Goal: Task Accomplishment & Management: Manage account settings

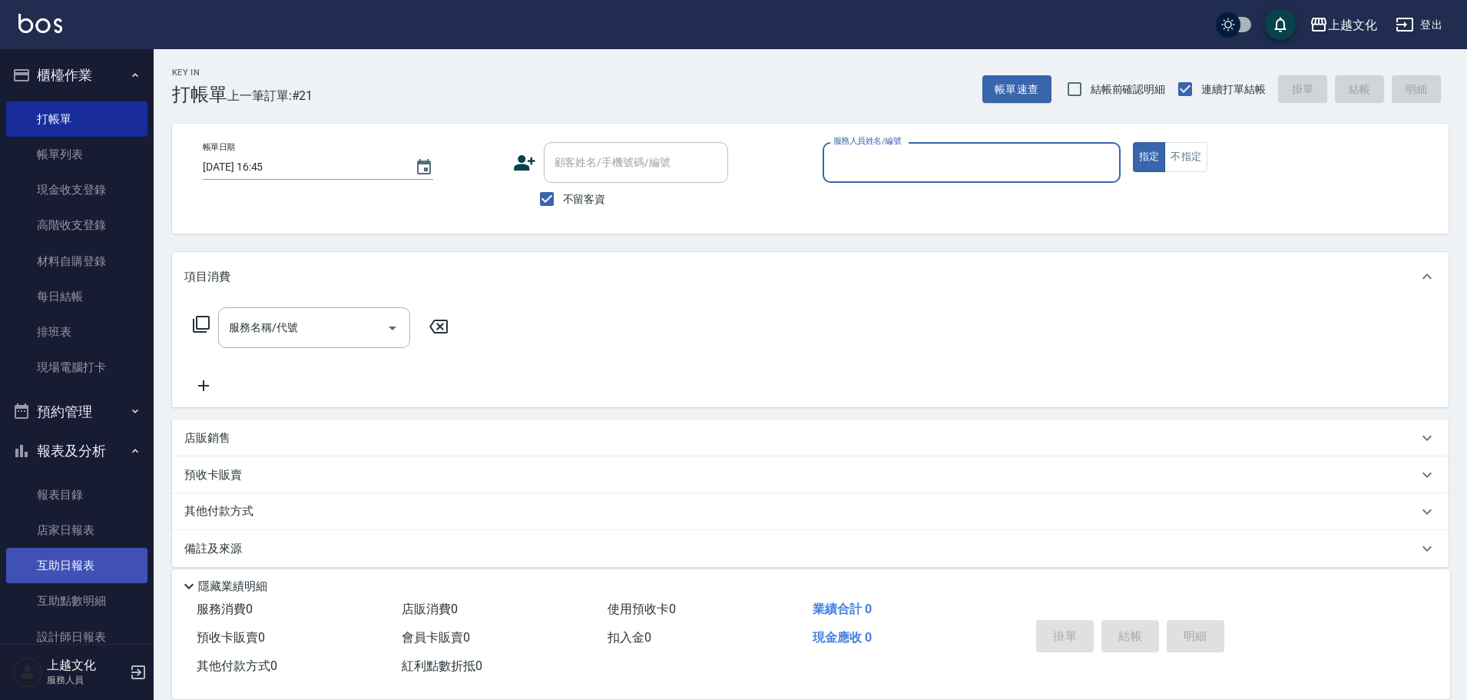
click at [69, 571] on link "互助日報表" at bounding box center [76, 565] width 141 height 35
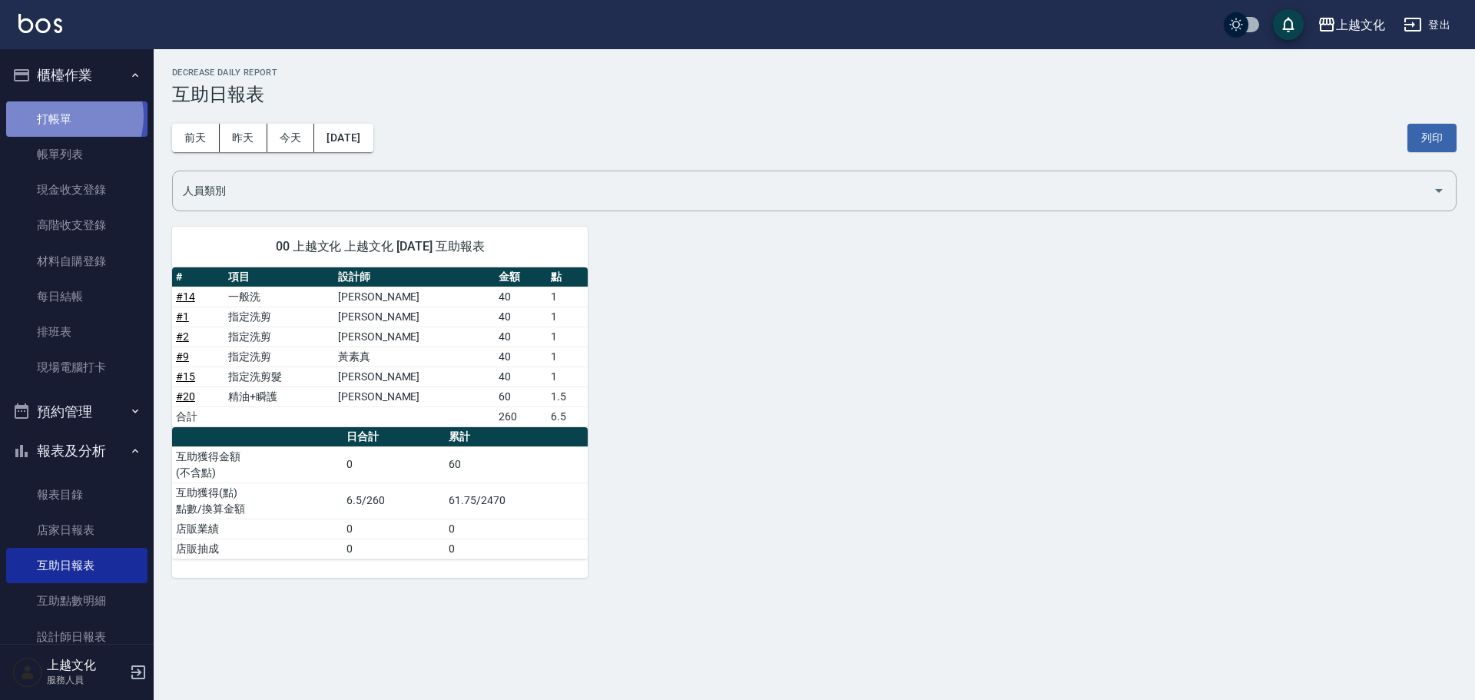
click at [63, 116] on link "打帳單" at bounding box center [76, 118] width 141 height 35
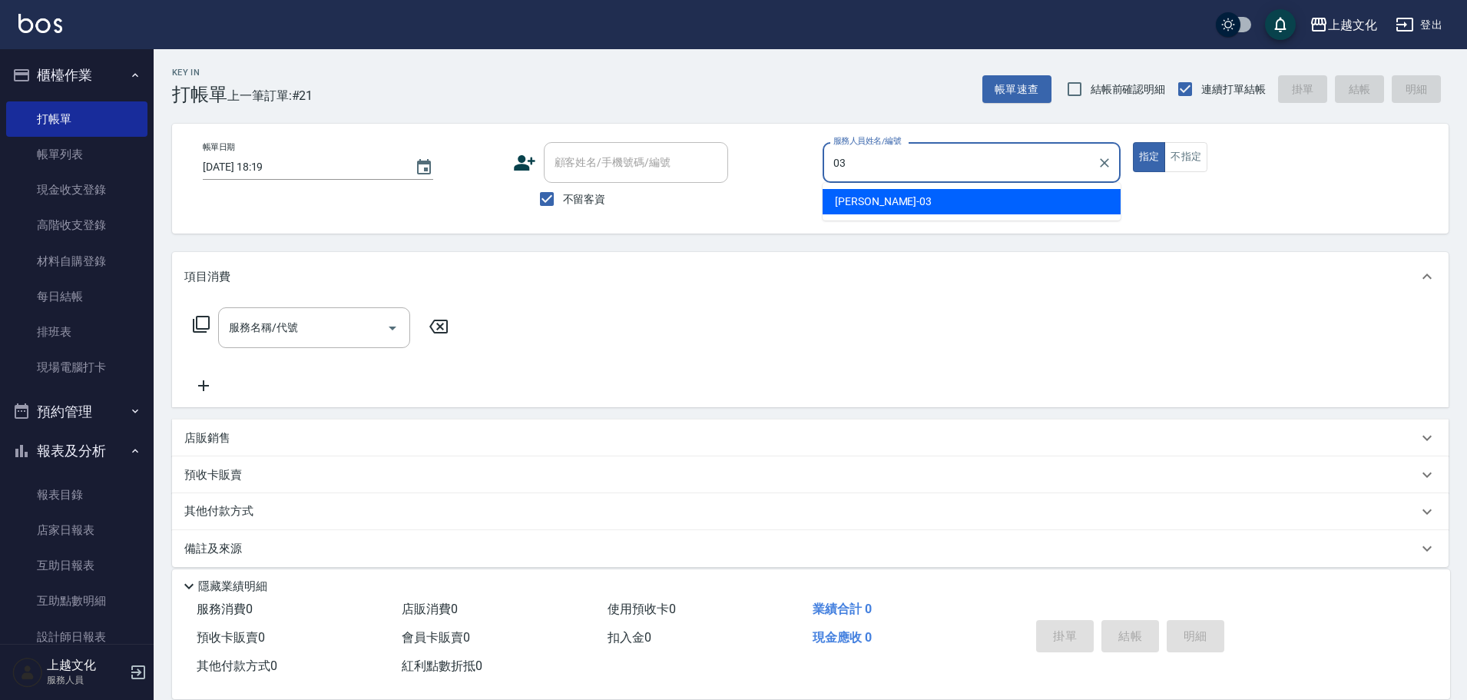
type input "[PERSON_NAME]-03"
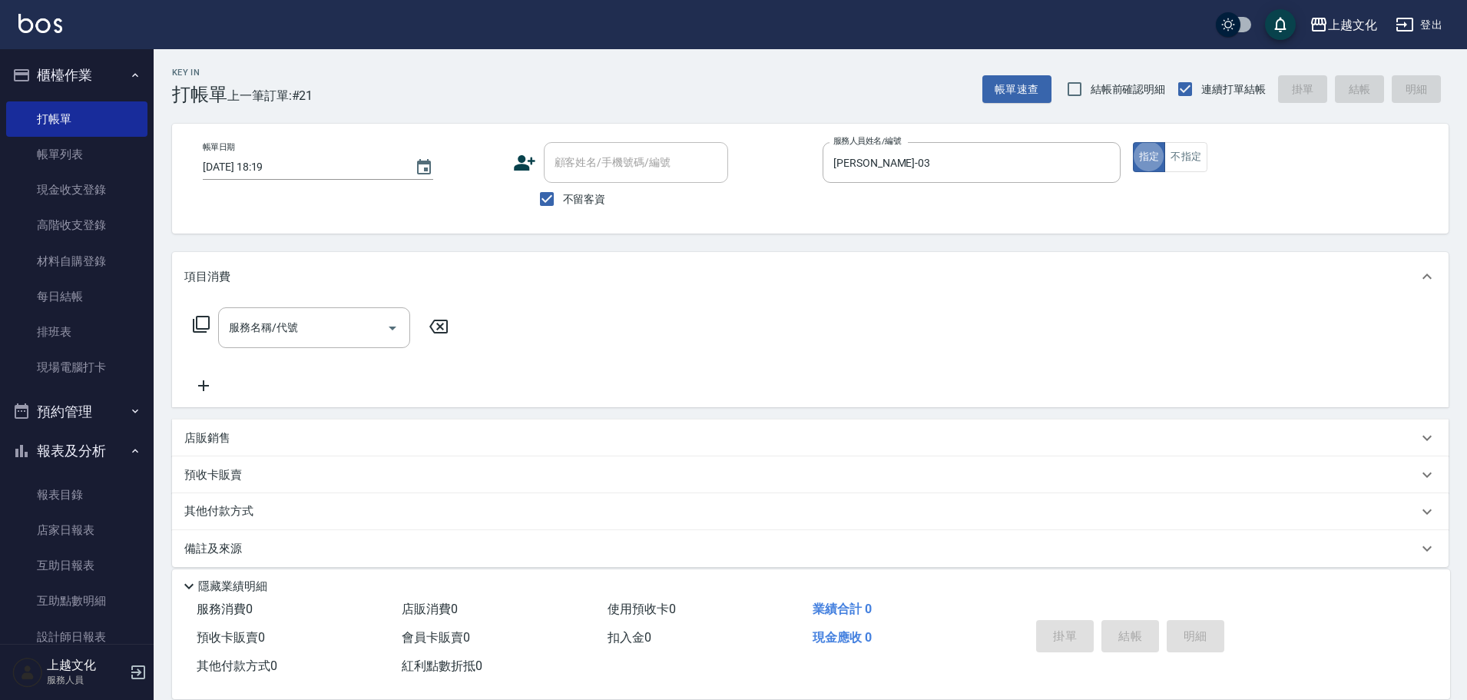
type button "true"
click at [306, 305] on div "服務名稱/代號 服務名稱/代號" at bounding box center [810, 354] width 1277 height 106
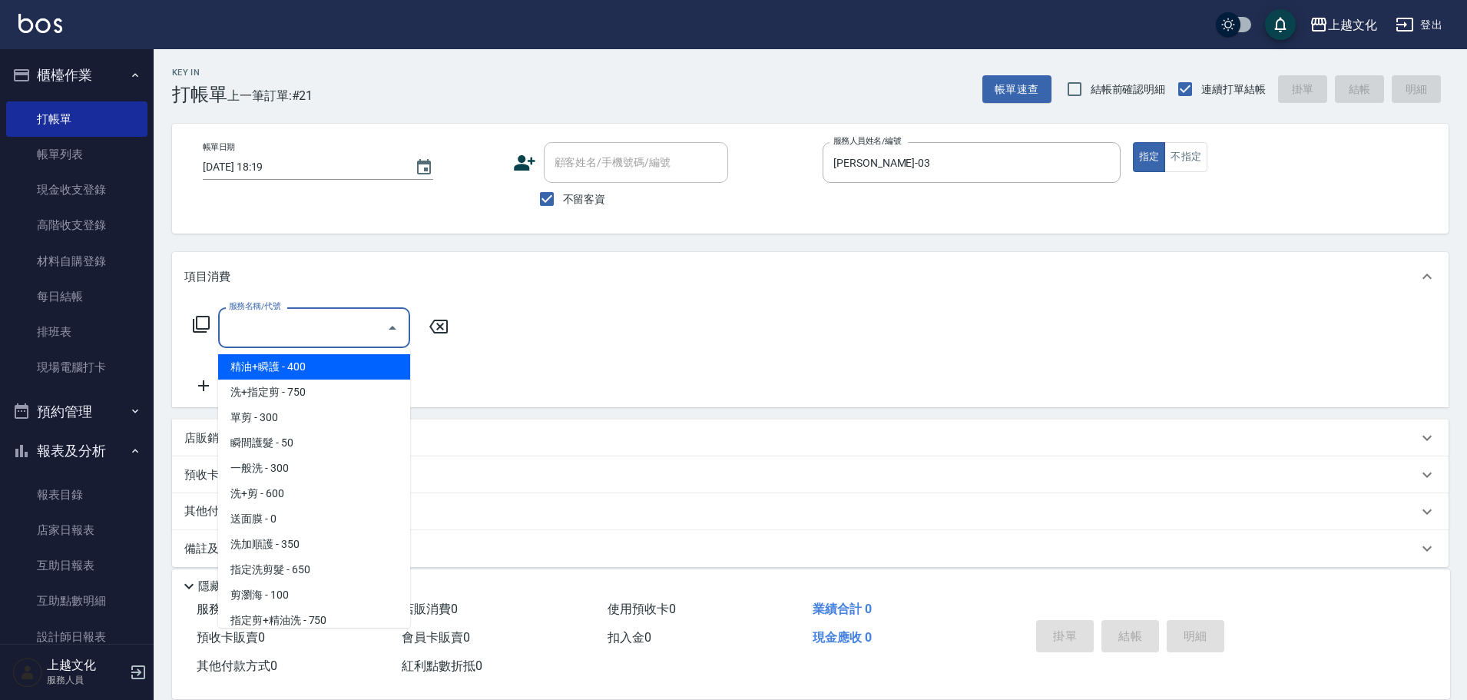
click at [363, 320] on input "服務名稱/代號" at bounding box center [302, 327] width 155 height 27
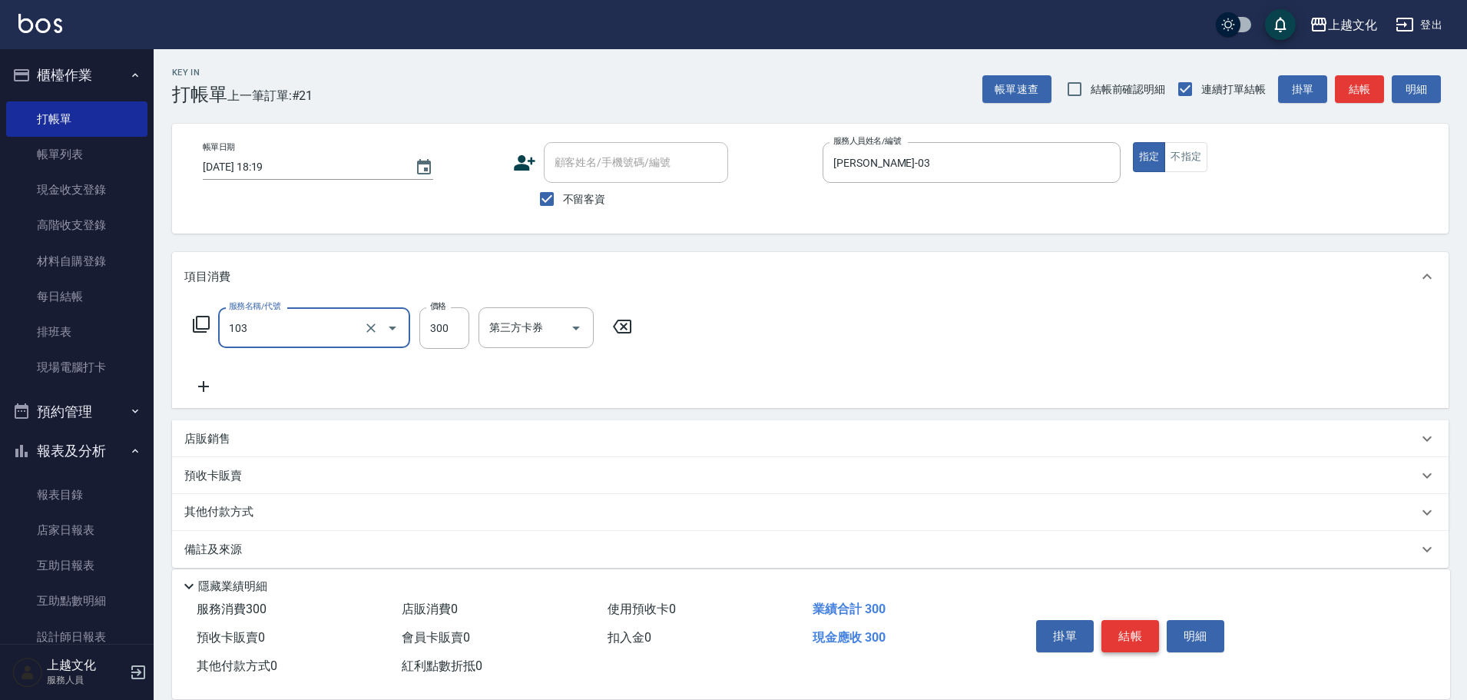
type input "單剪(103)"
drag, startPoint x: 1132, startPoint y: 625, endPoint x: 1117, endPoint y: 626, distance: 14.6
click at [1133, 625] on button "結帳" at bounding box center [1131, 636] width 58 height 32
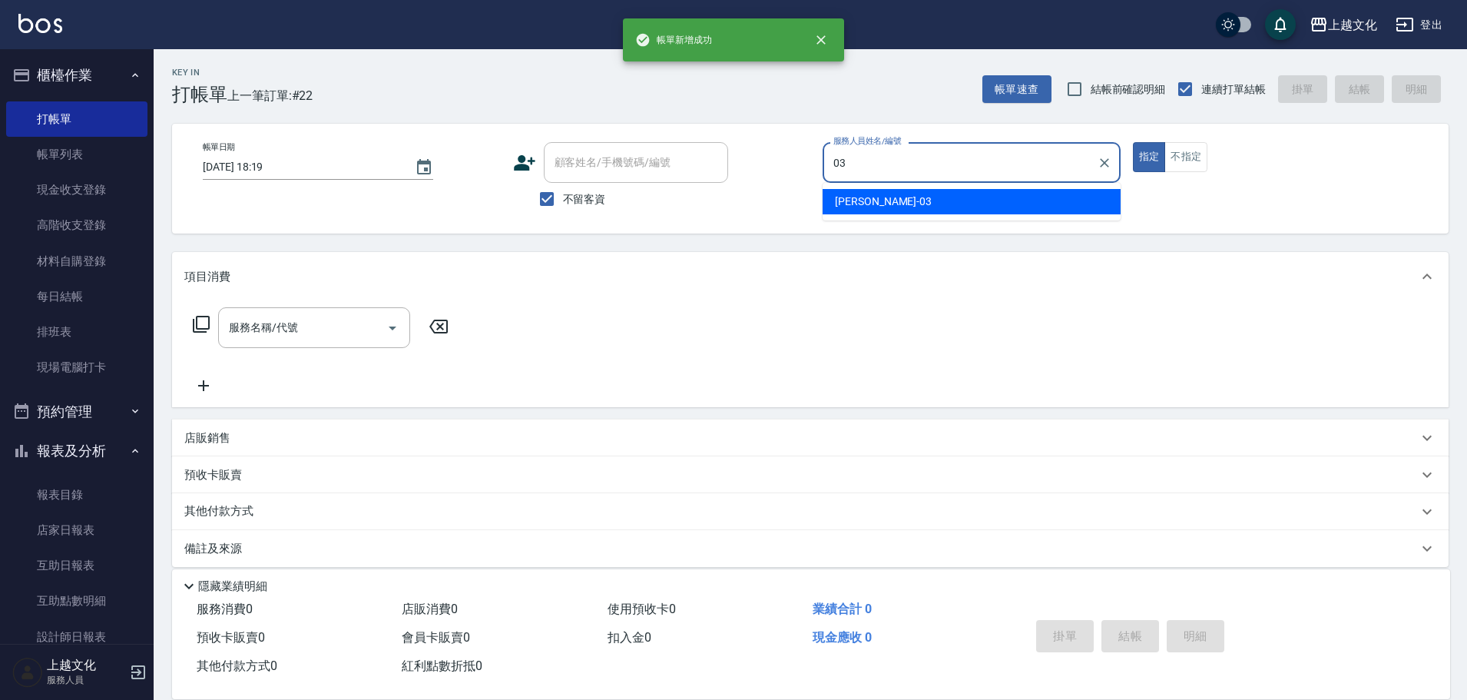
type input "[PERSON_NAME]-03"
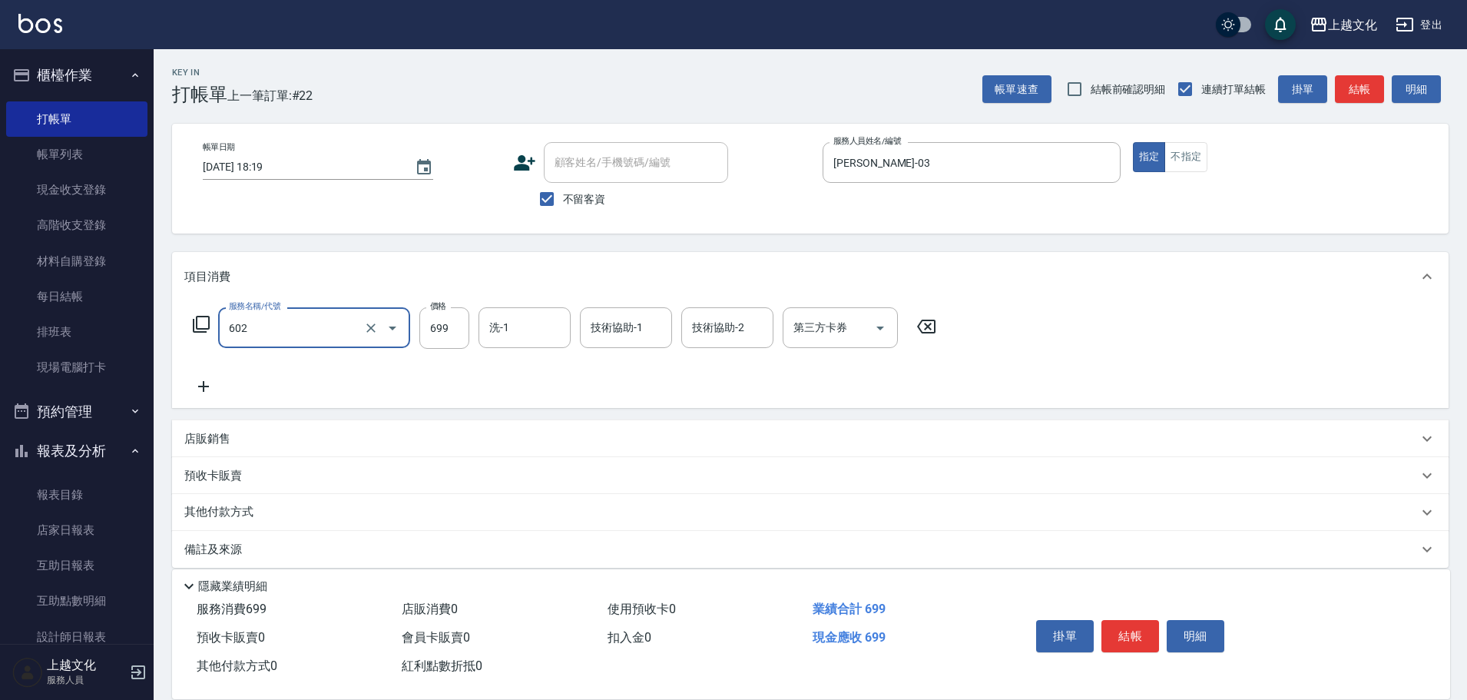
type input "頭皮699(602)"
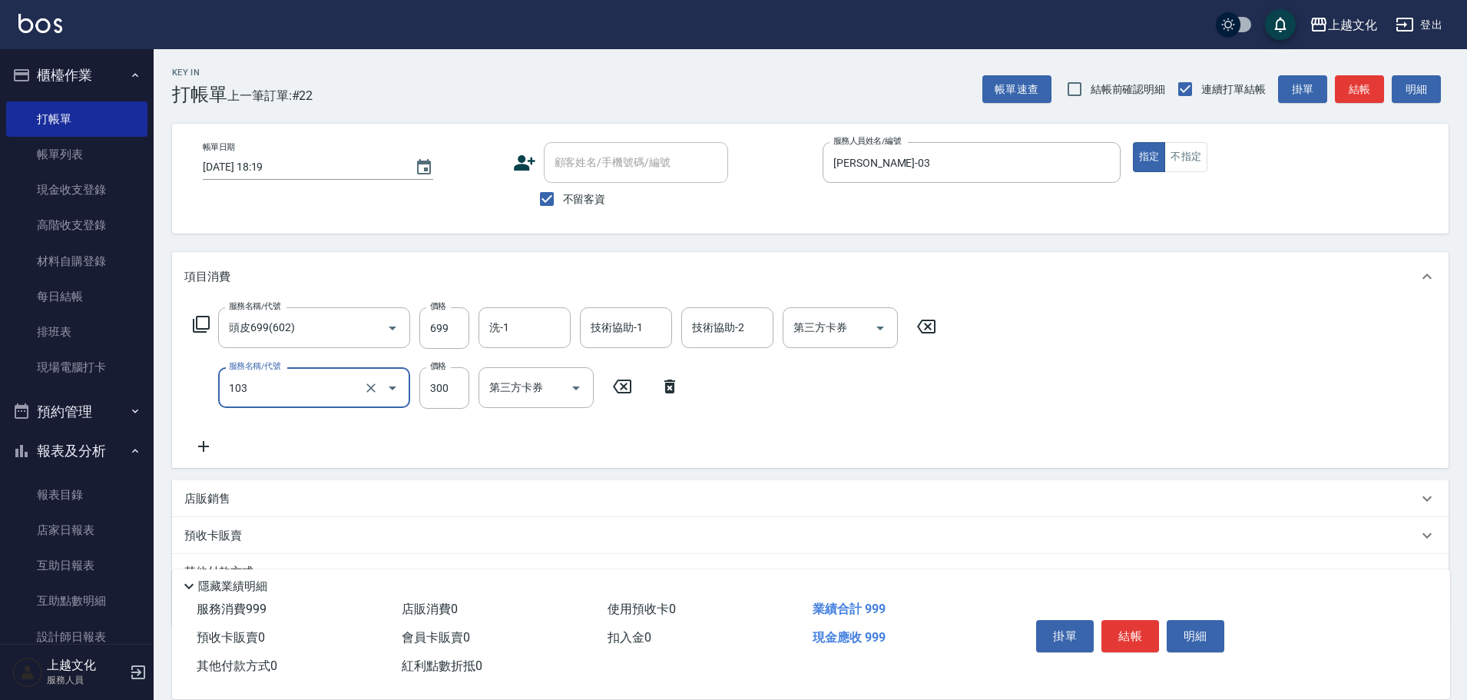
type input "單剪(103)"
click at [1137, 614] on div "掛單 結帳 明細" at bounding box center [1130, 638] width 201 height 48
drag, startPoint x: 1136, startPoint y: 621, endPoint x: 1103, endPoint y: 618, distance: 33.1
click at [1135, 622] on button "結帳" at bounding box center [1131, 636] width 58 height 32
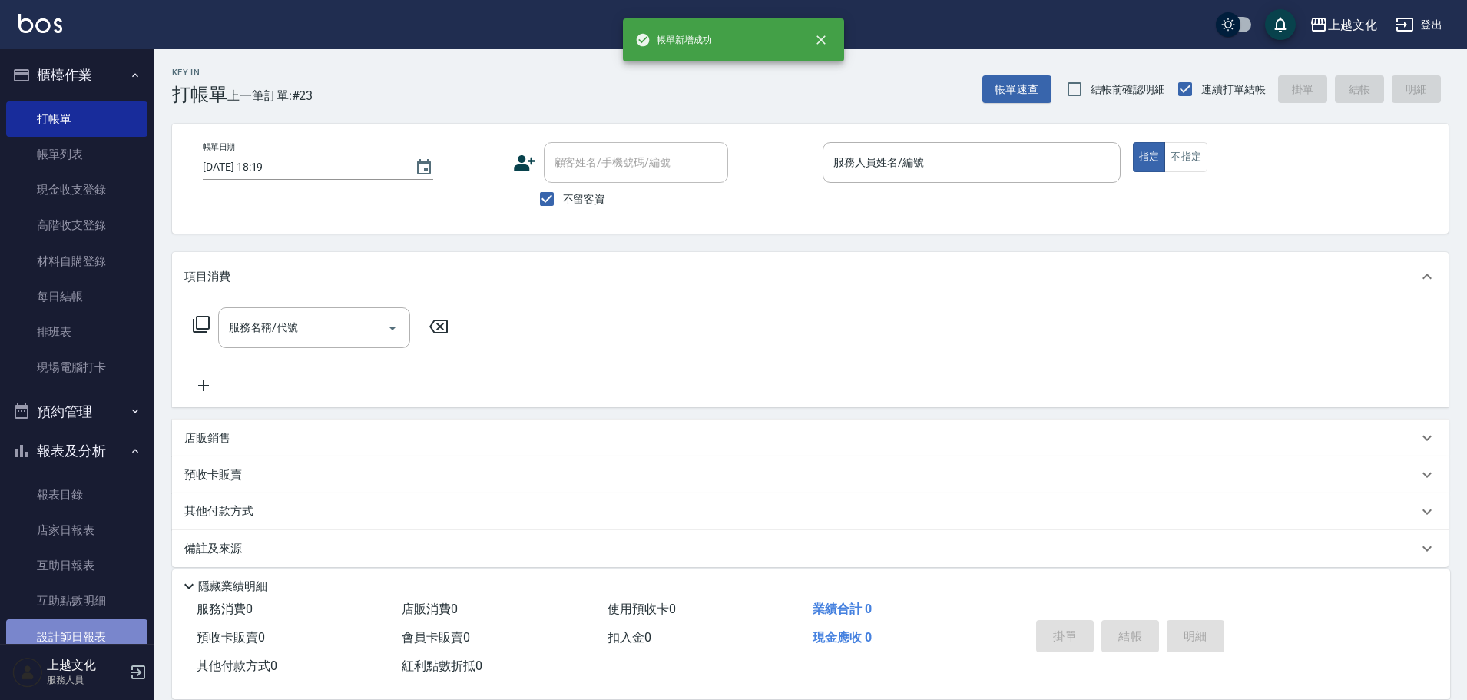
click at [102, 641] on link "設計師日報表" at bounding box center [76, 636] width 141 height 35
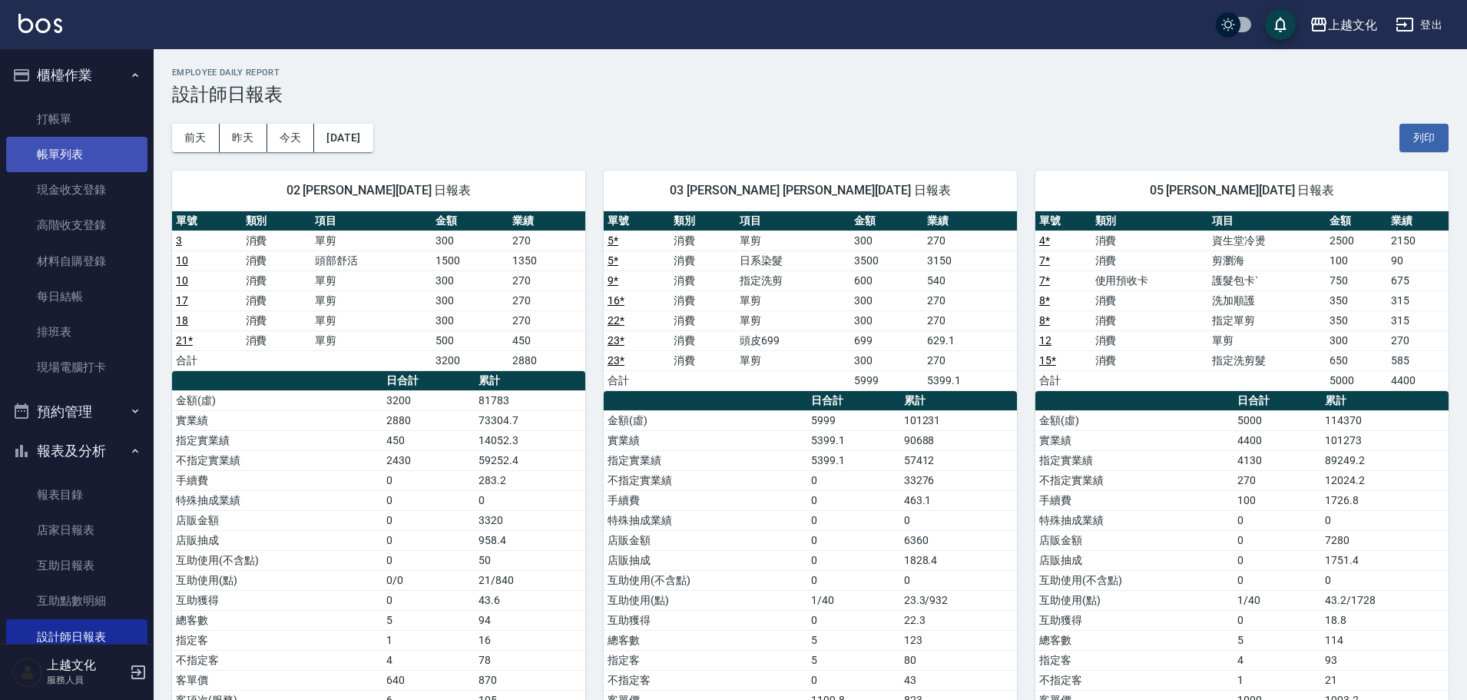
click at [94, 145] on link "帳單列表" at bounding box center [76, 154] width 141 height 35
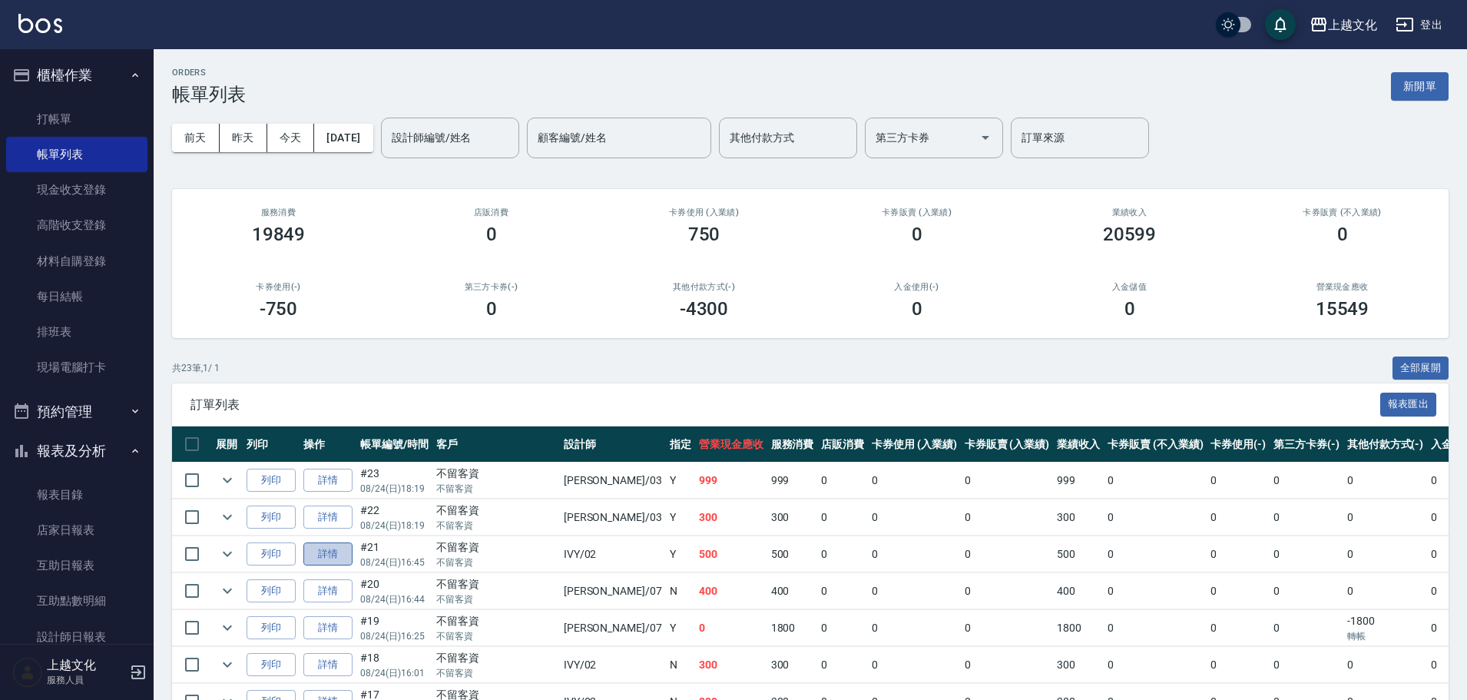
click at [341, 545] on link "詳情" at bounding box center [327, 554] width 49 height 24
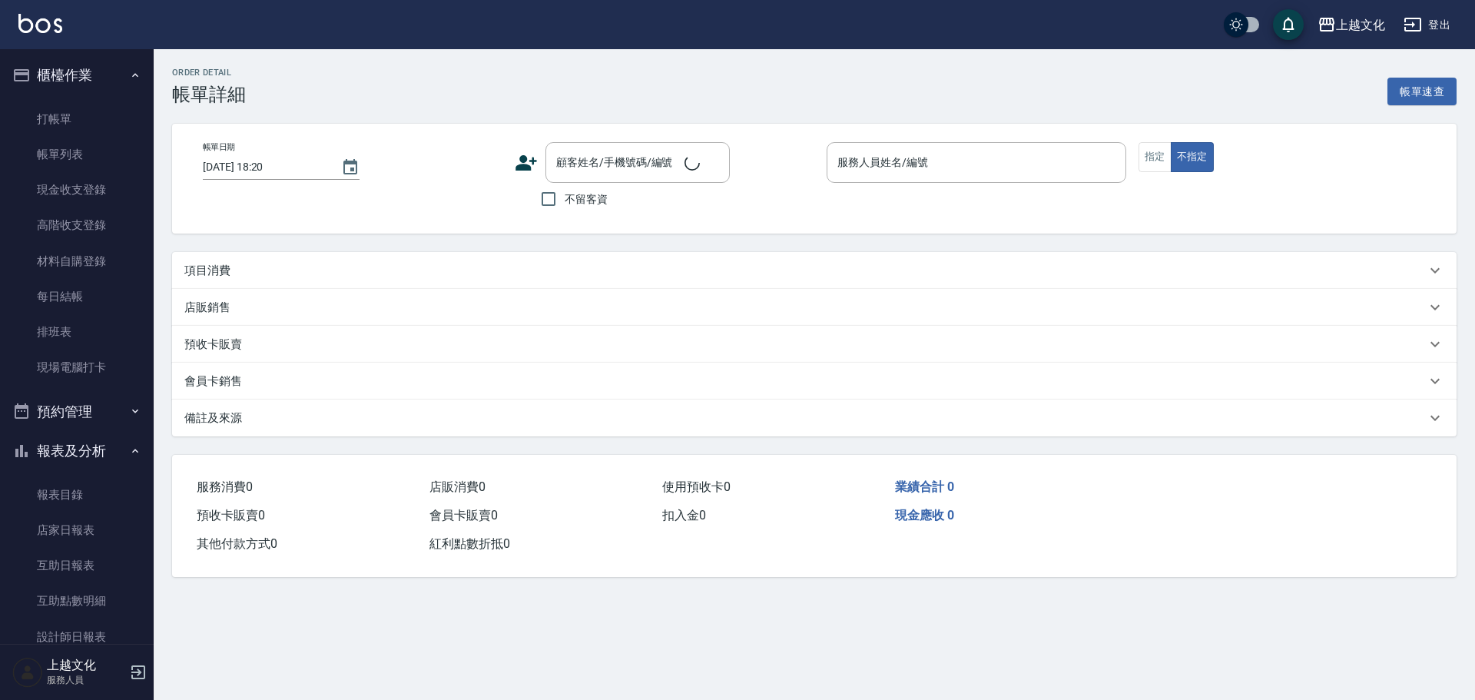
type input "[DATE] 16:45"
checkbox input "true"
type input "IVY-02"
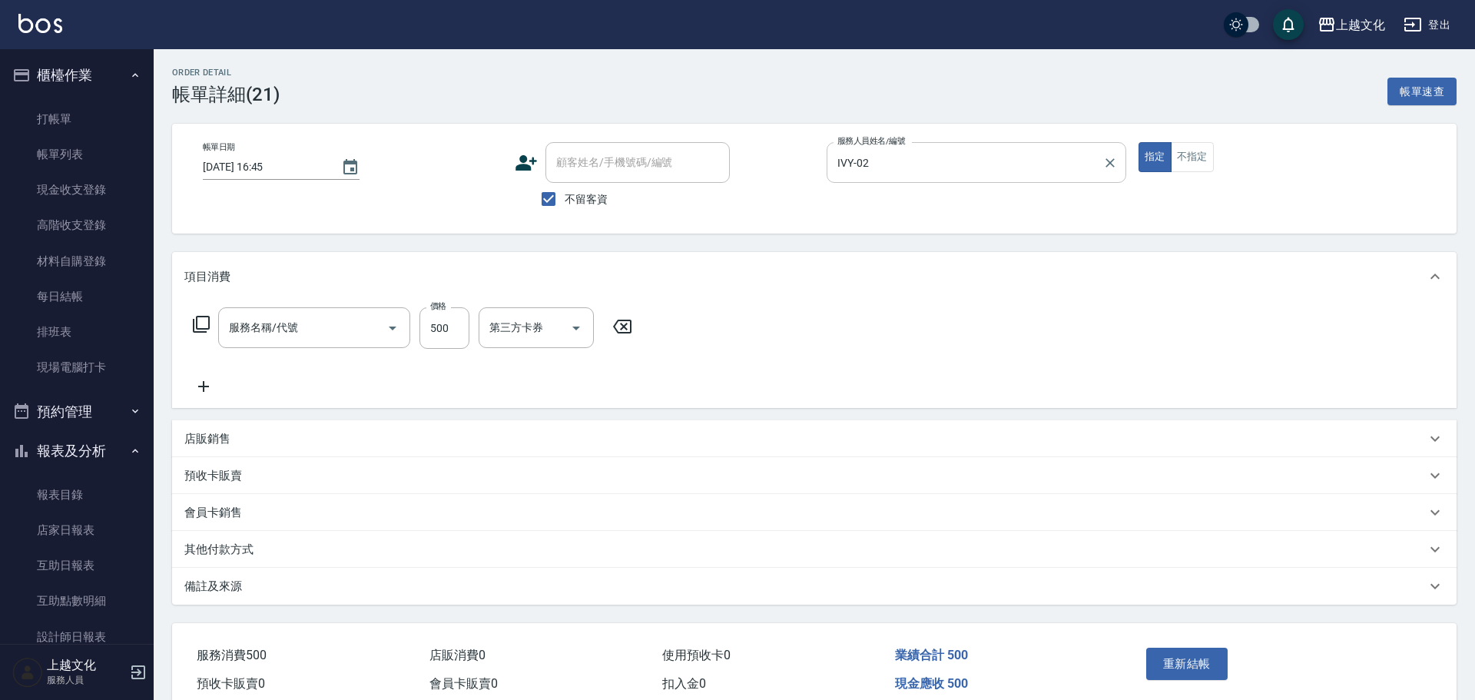
type input "單剪(103)"
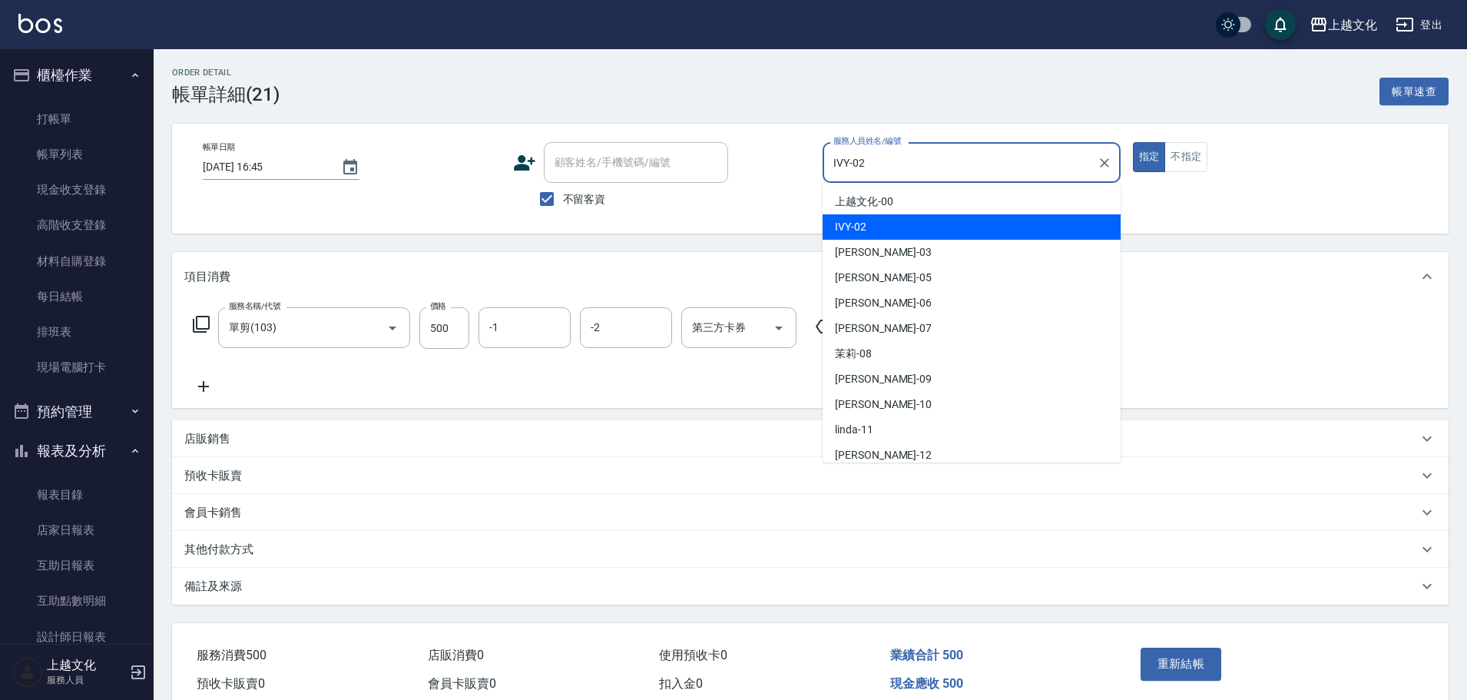
click at [907, 171] on input "IVY-02" at bounding box center [960, 162] width 261 height 27
type input "5"
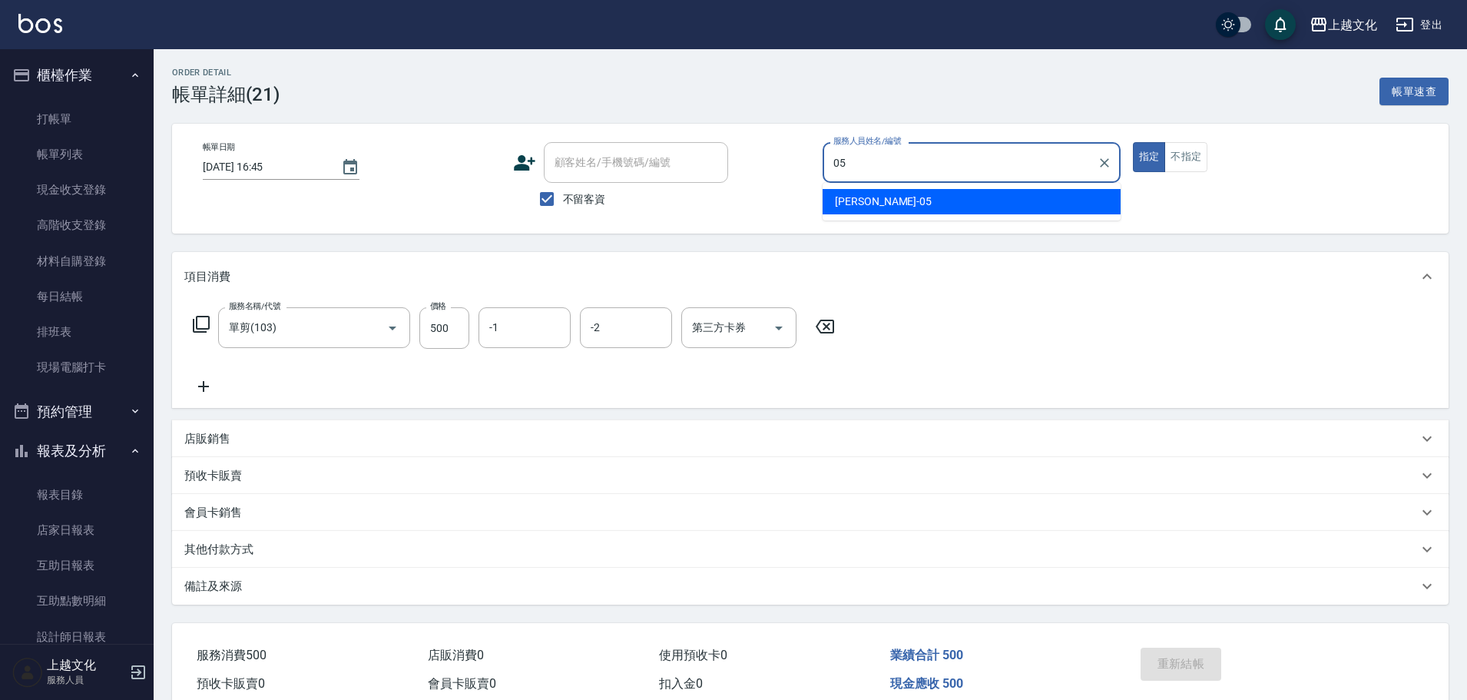
type input "[PERSON_NAME]-05"
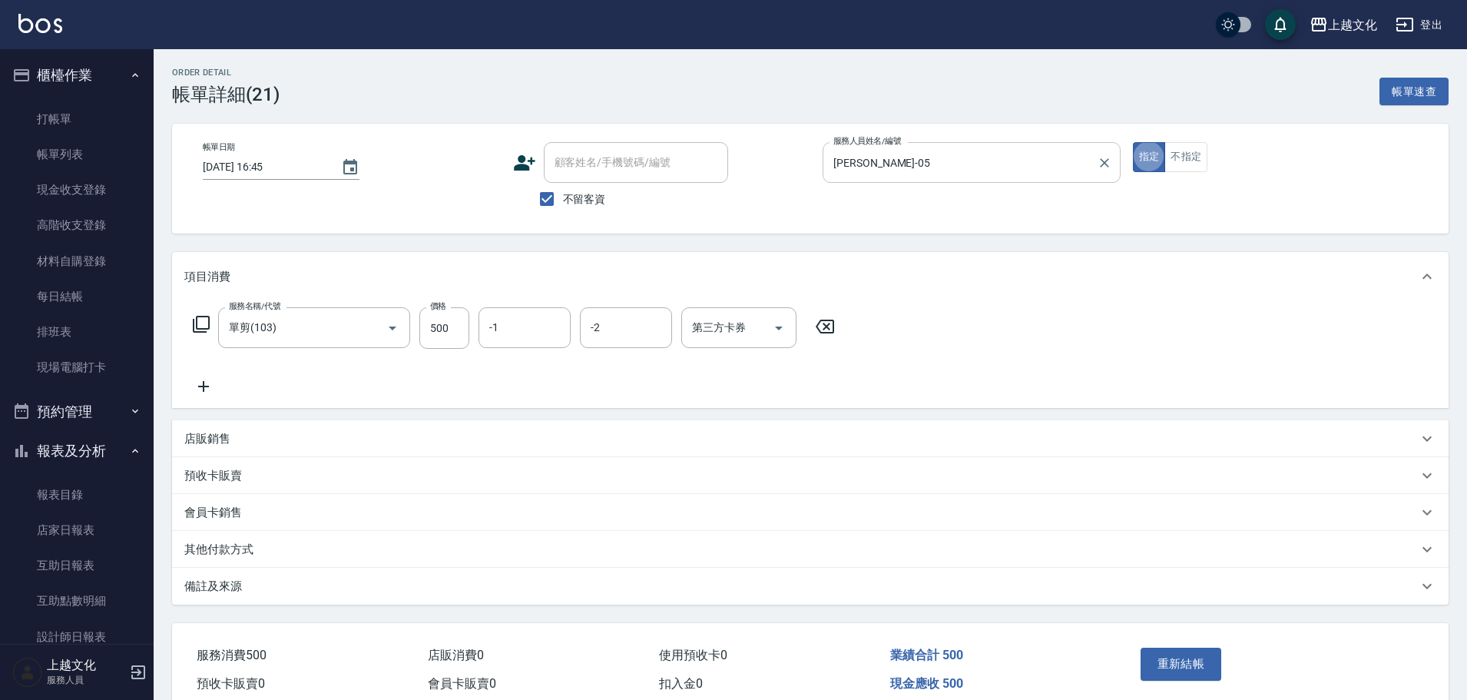
type button "true"
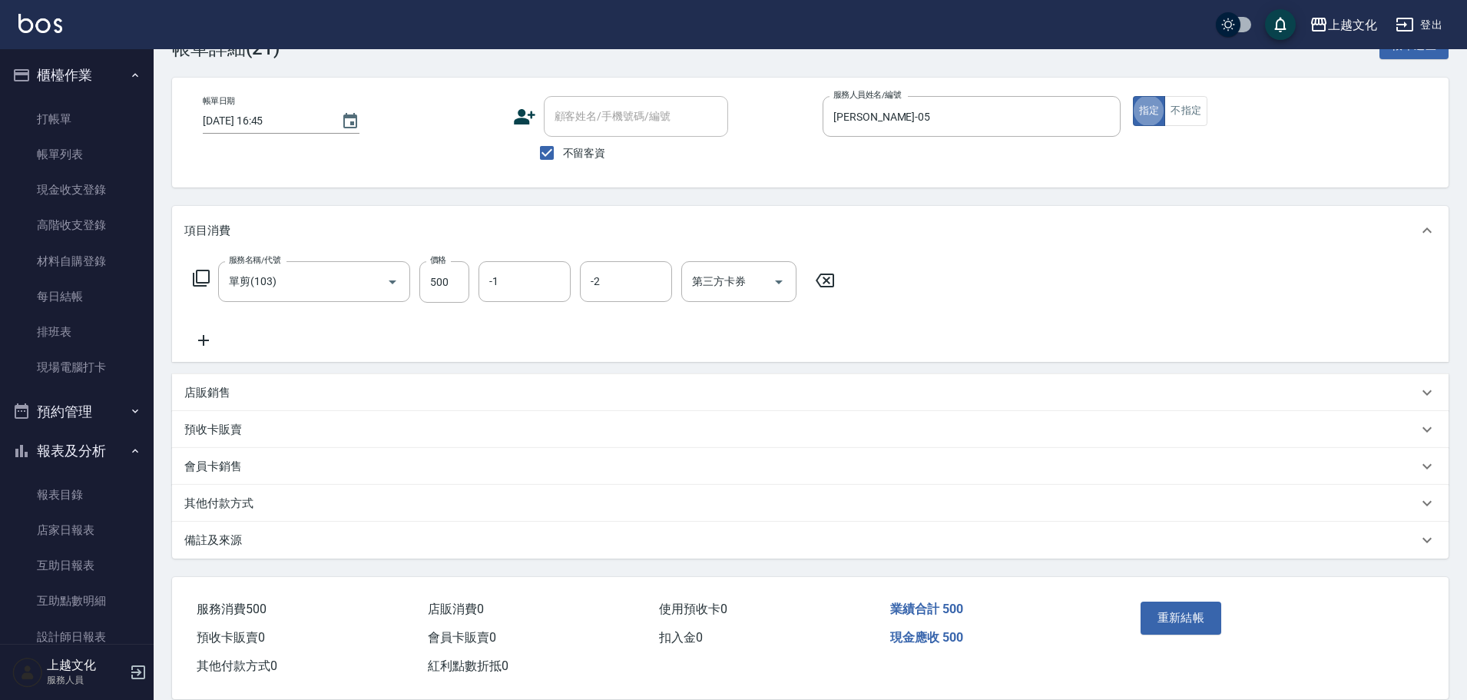
scroll to position [71, 0]
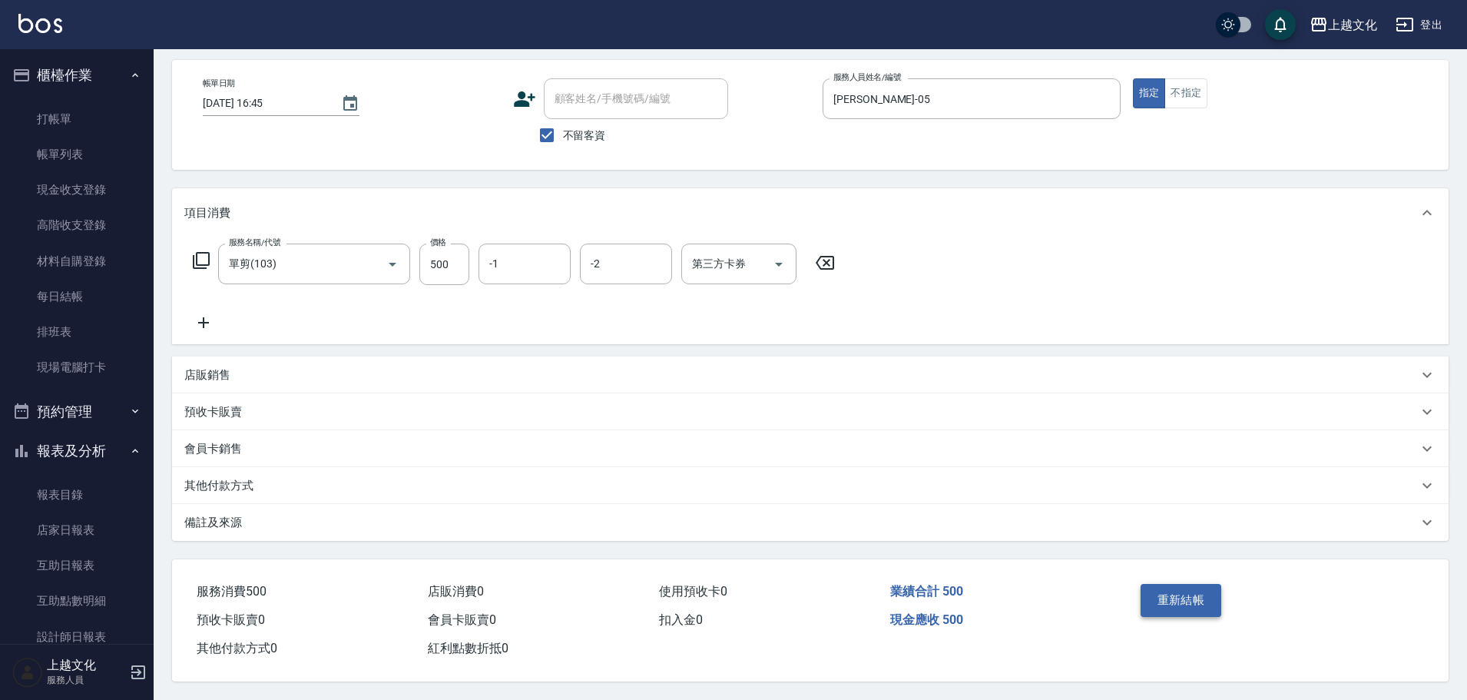
click at [1185, 605] on button "重新結帳" at bounding box center [1181, 600] width 81 height 32
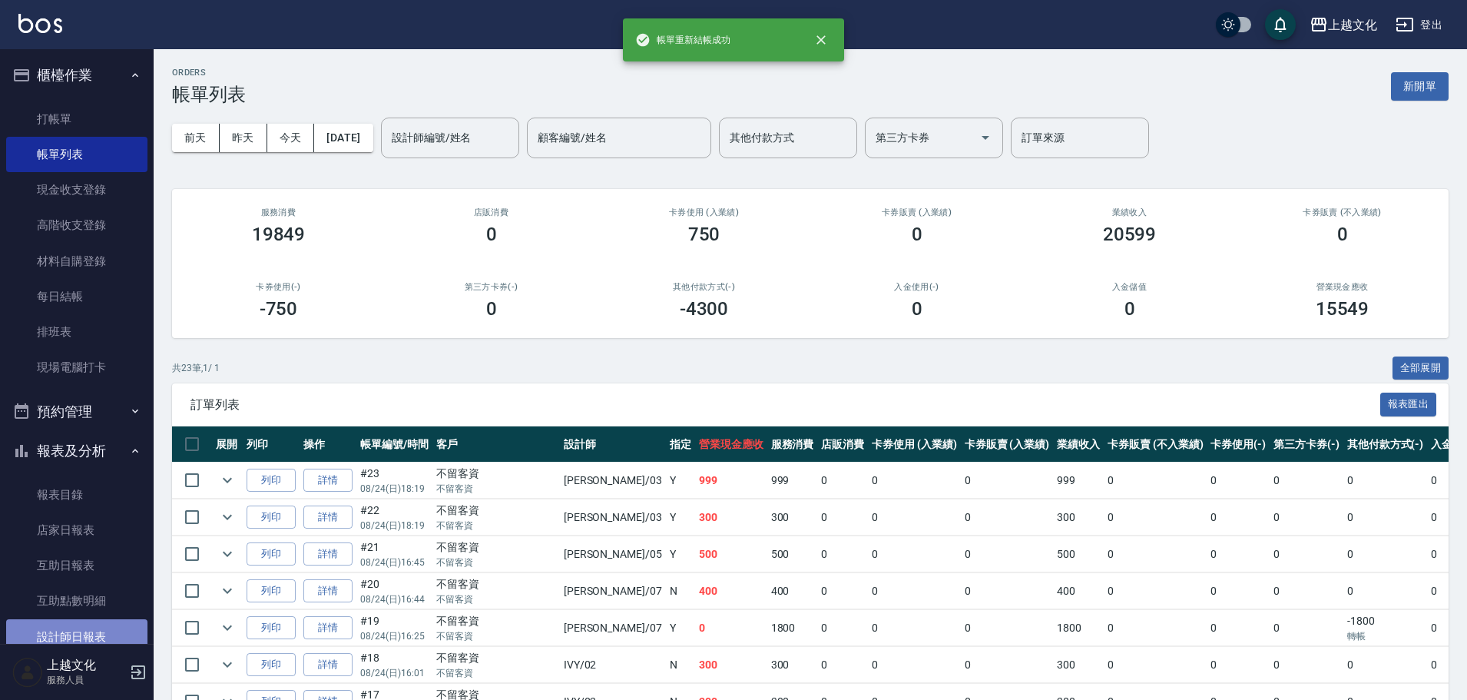
click at [95, 628] on link "設計師日報表" at bounding box center [76, 636] width 141 height 35
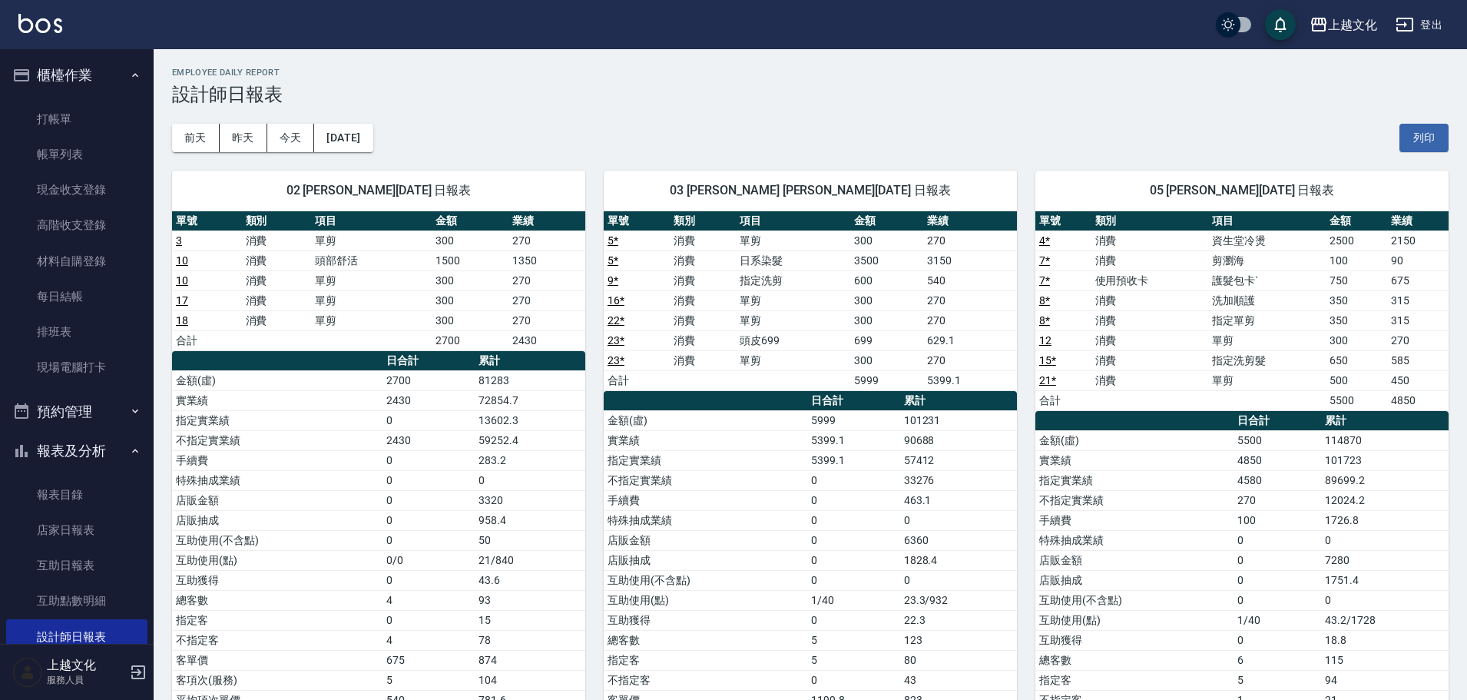
drag, startPoint x: 1136, startPoint y: 359, endPoint x: 1155, endPoint y: 370, distance: 21.3
click at [1155, 370] on td "消費" at bounding box center [1151, 360] width 118 height 20
click at [1157, 361] on td "消費" at bounding box center [1151, 360] width 118 height 20
drag, startPoint x: 1170, startPoint y: 386, endPoint x: 1163, endPoint y: 403, distance: 18.3
click at [1163, 405] on tbody "4 * 消費 資生堂冷燙 2500 2150 7 * 消費 剪瀏海 100 90 7 * 使用預收卡 護髮包卡ˋ 750 675 8 * 消費 洗加順護 35…" at bounding box center [1242, 320] width 413 height 180
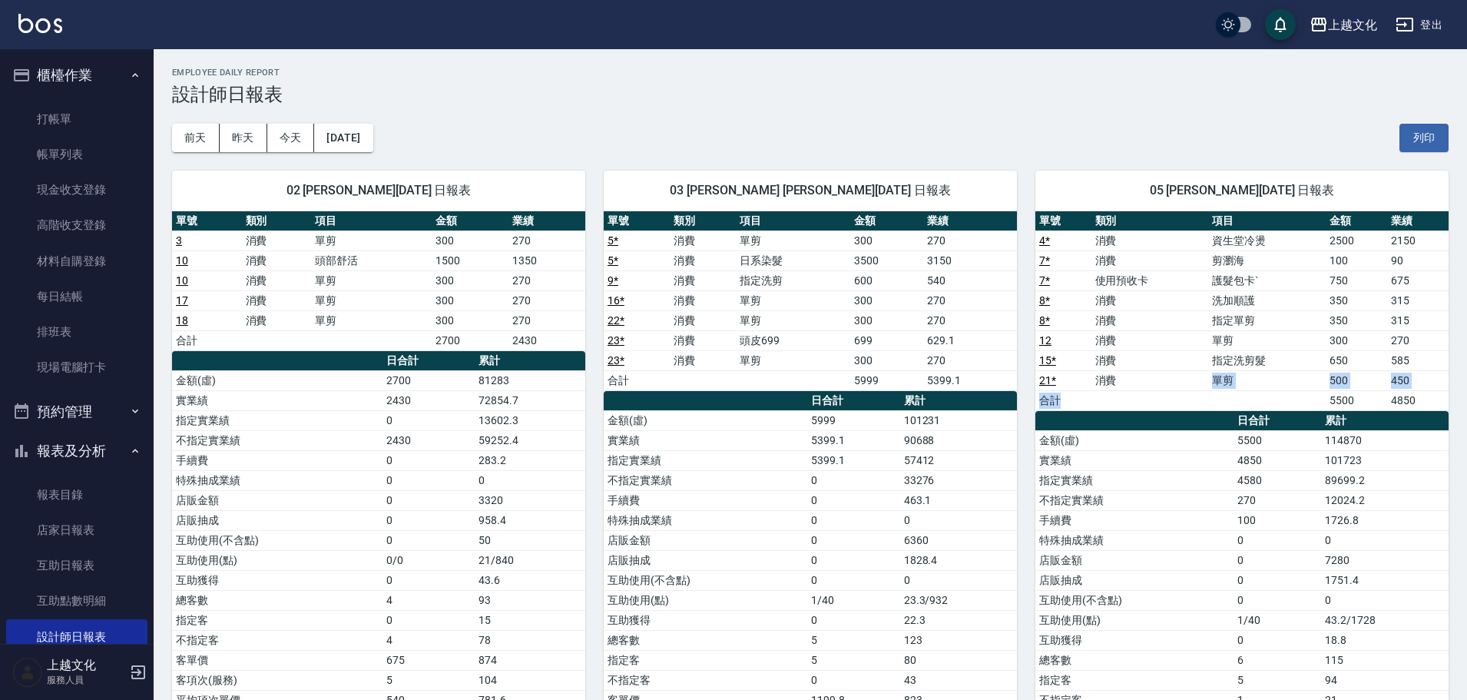
click at [1159, 387] on td "消費" at bounding box center [1151, 380] width 118 height 20
drag, startPoint x: 1225, startPoint y: 360, endPoint x: 1234, endPoint y: 361, distance: 8.5
click at [1234, 361] on td "指定洗剪髮" at bounding box center [1267, 360] width 118 height 20
click at [1182, 401] on td "a dense table" at bounding box center [1151, 400] width 118 height 20
